Goal: Find specific page/section: Find specific page/section

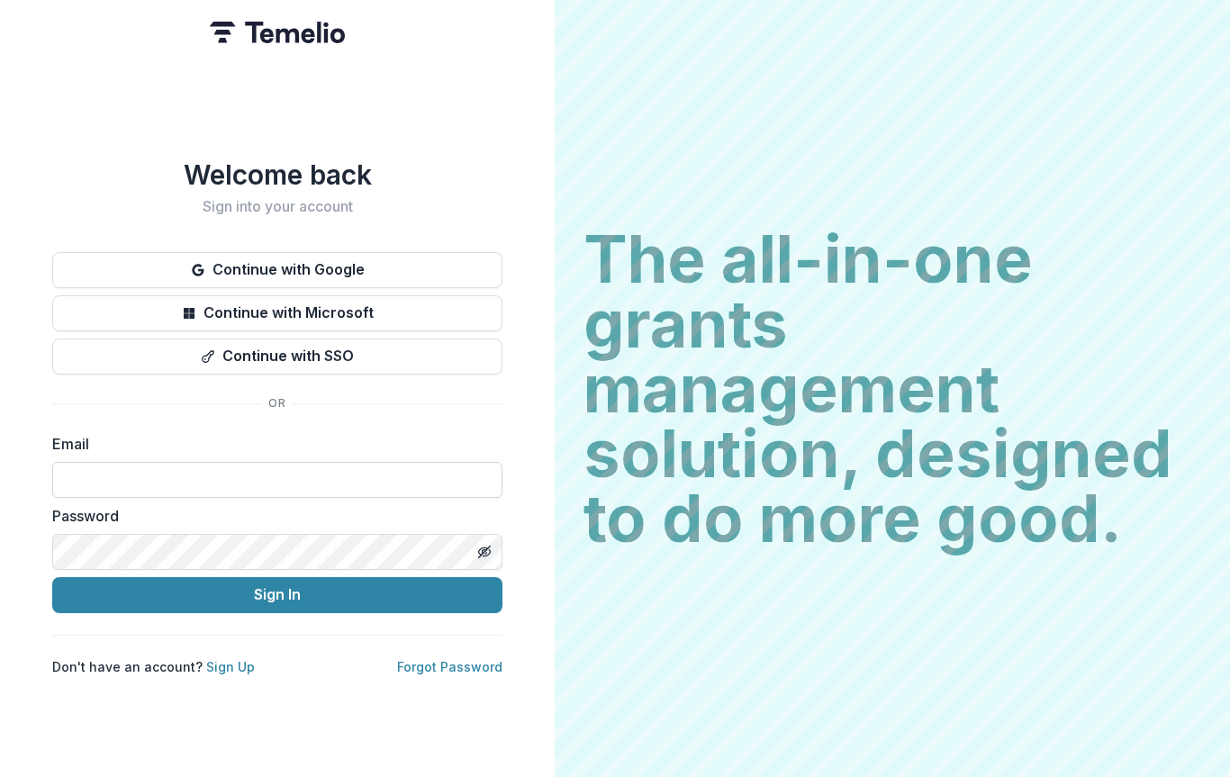
click at [173, 474] on input at bounding box center [277, 480] width 450 height 36
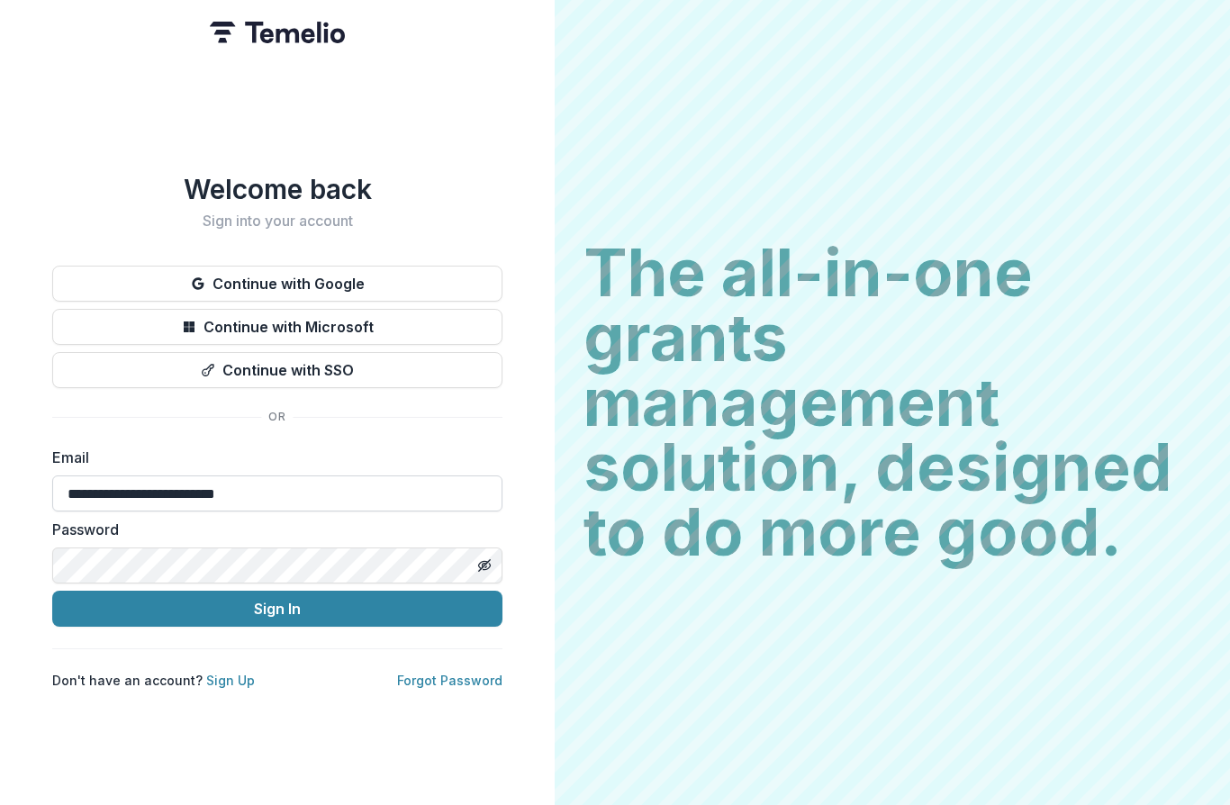
type input "**********"
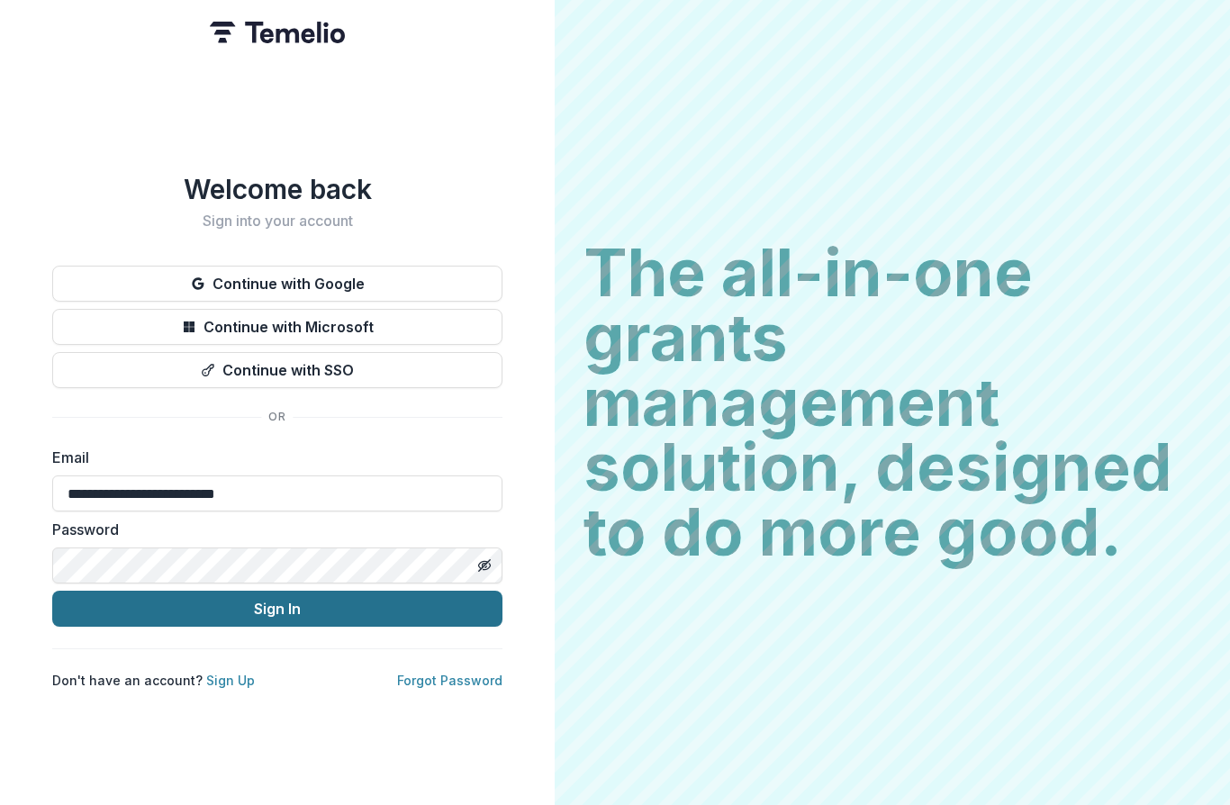
click at [313, 591] on button "Sign In" at bounding box center [277, 609] width 450 height 36
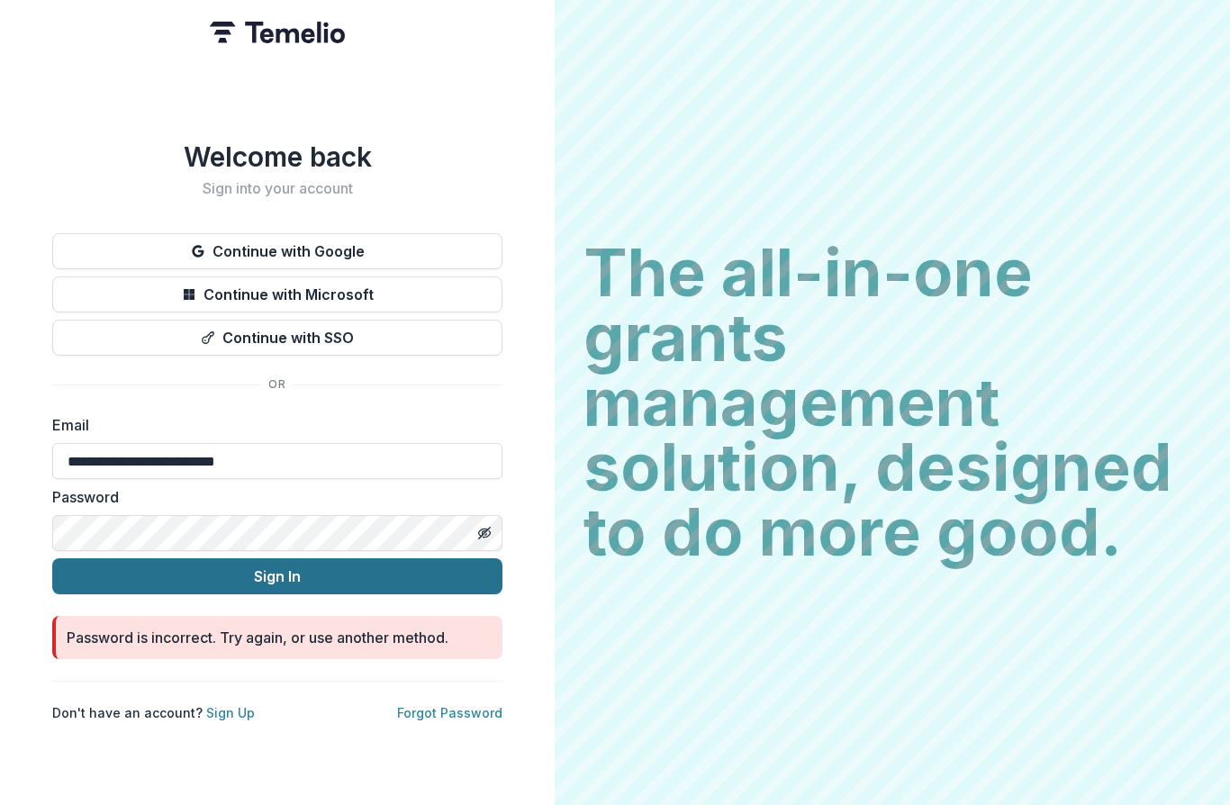
click at [277, 568] on button "Sign In" at bounding box center [277, 576] width 450 height 36
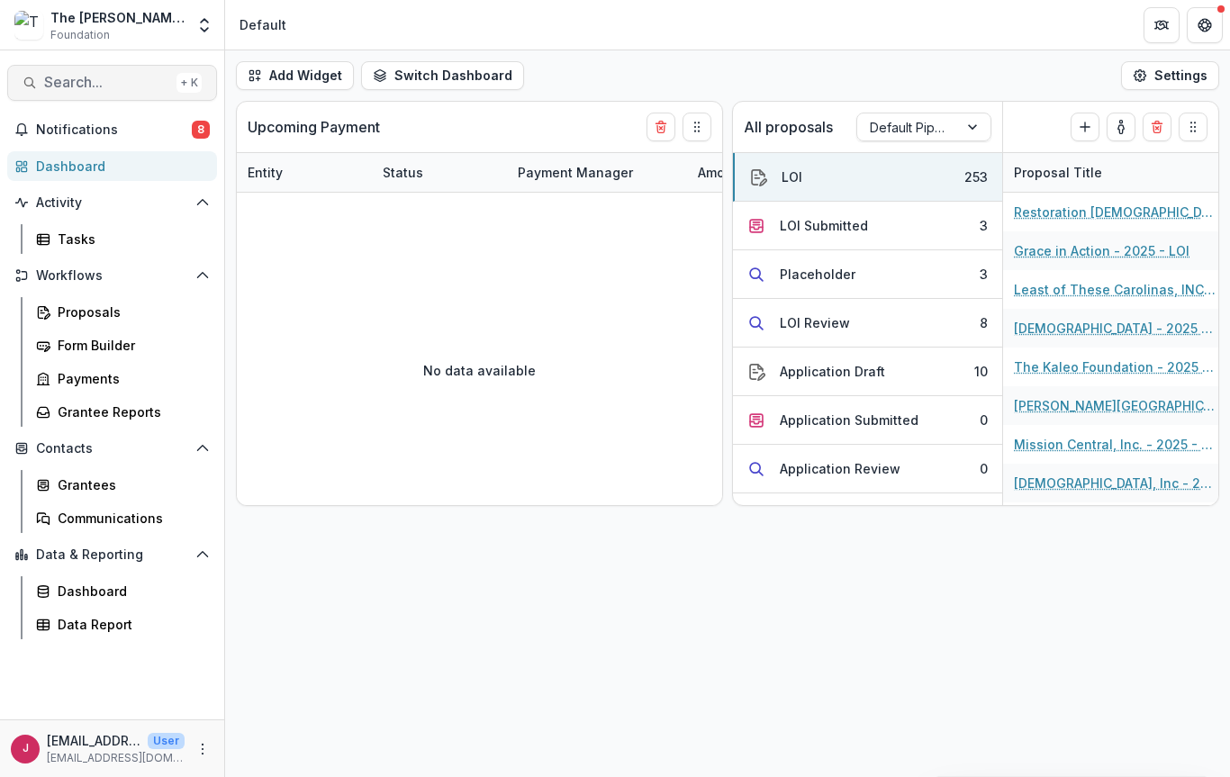
click at [53, 85] on span "Search..." at bounding box center [106, 82] width 125 height 17
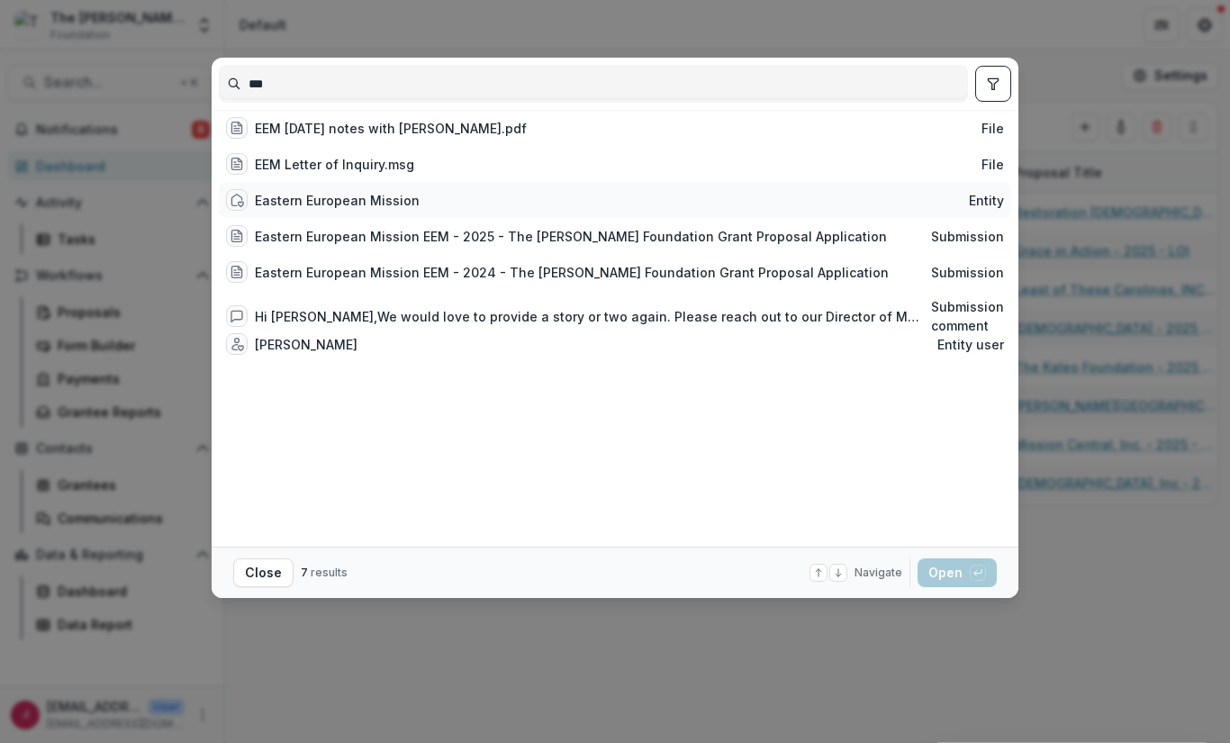
type input "***"
click at [366, 210] on div "Eastern European Mission" at bounding box center [337, 200] width 165 height 19
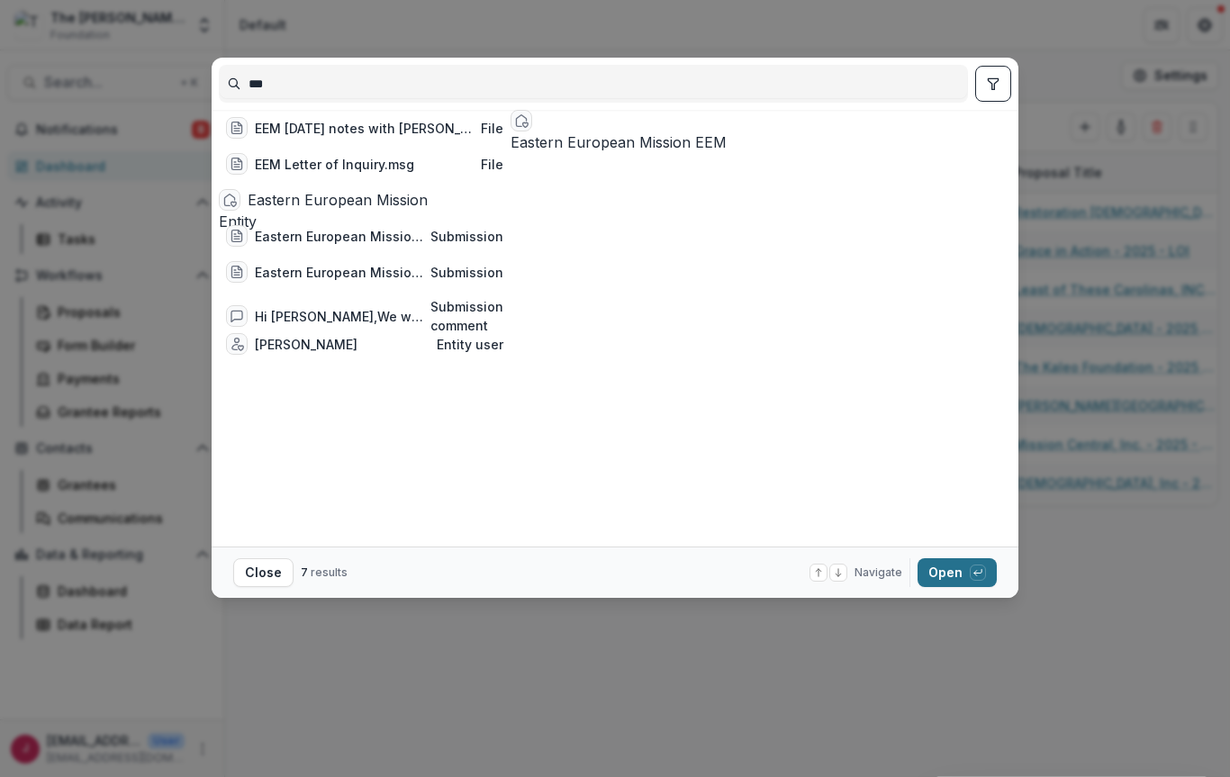
click at [957, 576] on button "Open with enter key" at bounding box center [956, 572] width 79 height 29
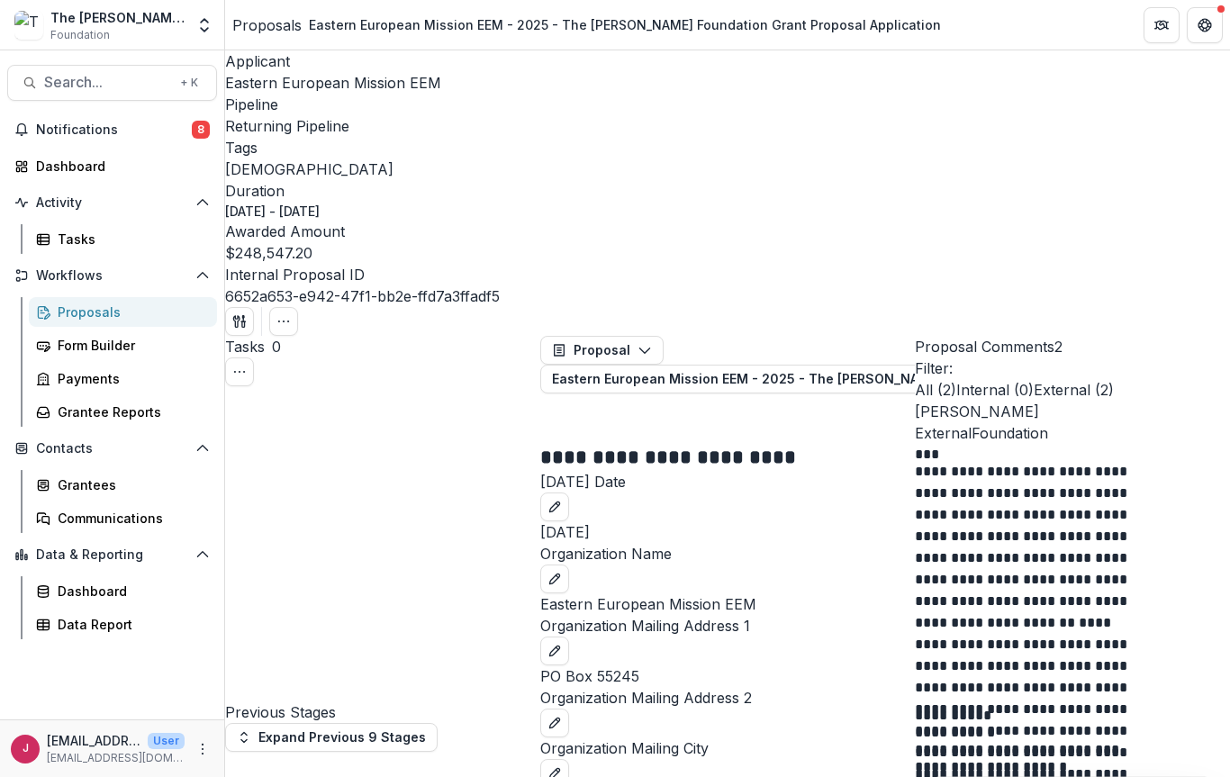
scroll to position [542, 0]
click at [75, 170] on div "Dashboard" at bounding box center [119, 166] width 167 height 19
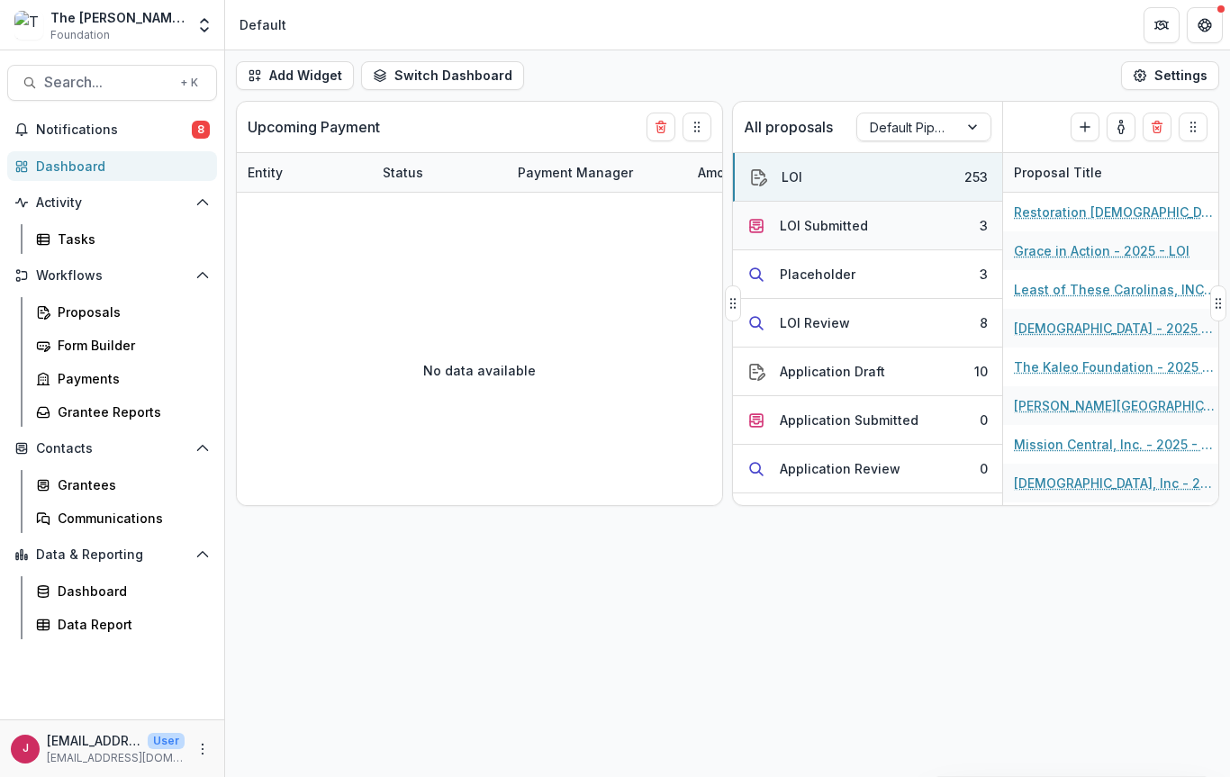
click at [851, 240] on button "LOI Submitted 3" at bounding box center [867, 226] width 269 height 49
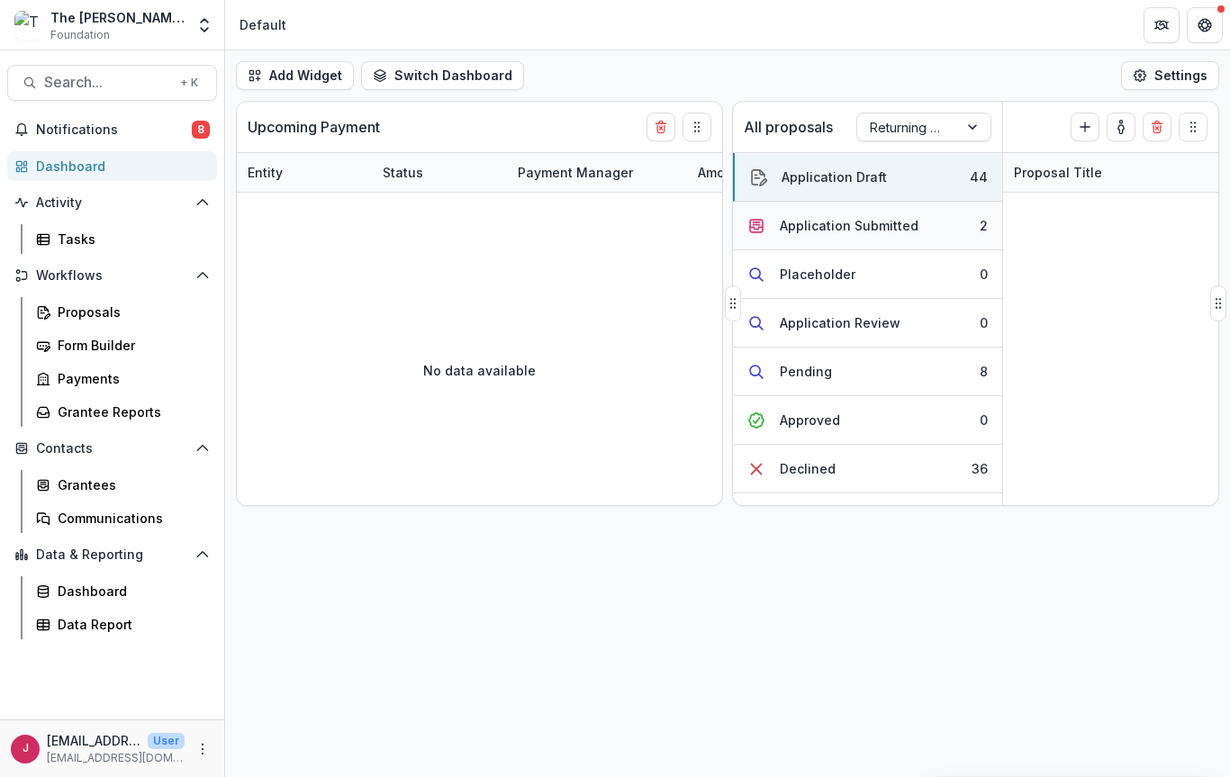
click at [925, 234] on button "Application Submitted 2" at bounding box center [867, 226] width 269 height 49
